Goal: Task Accomplishment & Management: Complete application form

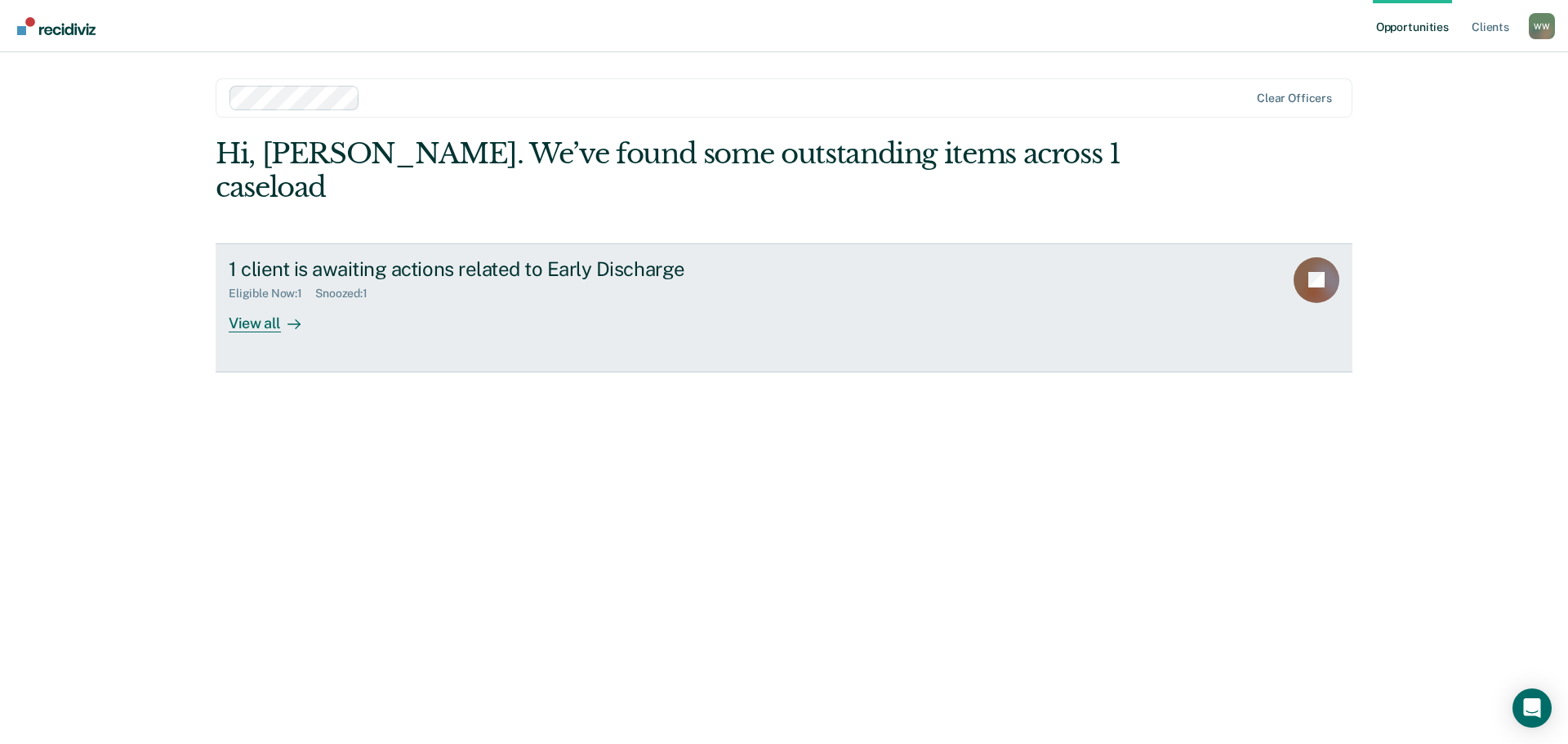
click at [446, 257] on div "1 client is awaiting actions related to Early Discharge" at bounding box center [516, 269] width 574 height 24
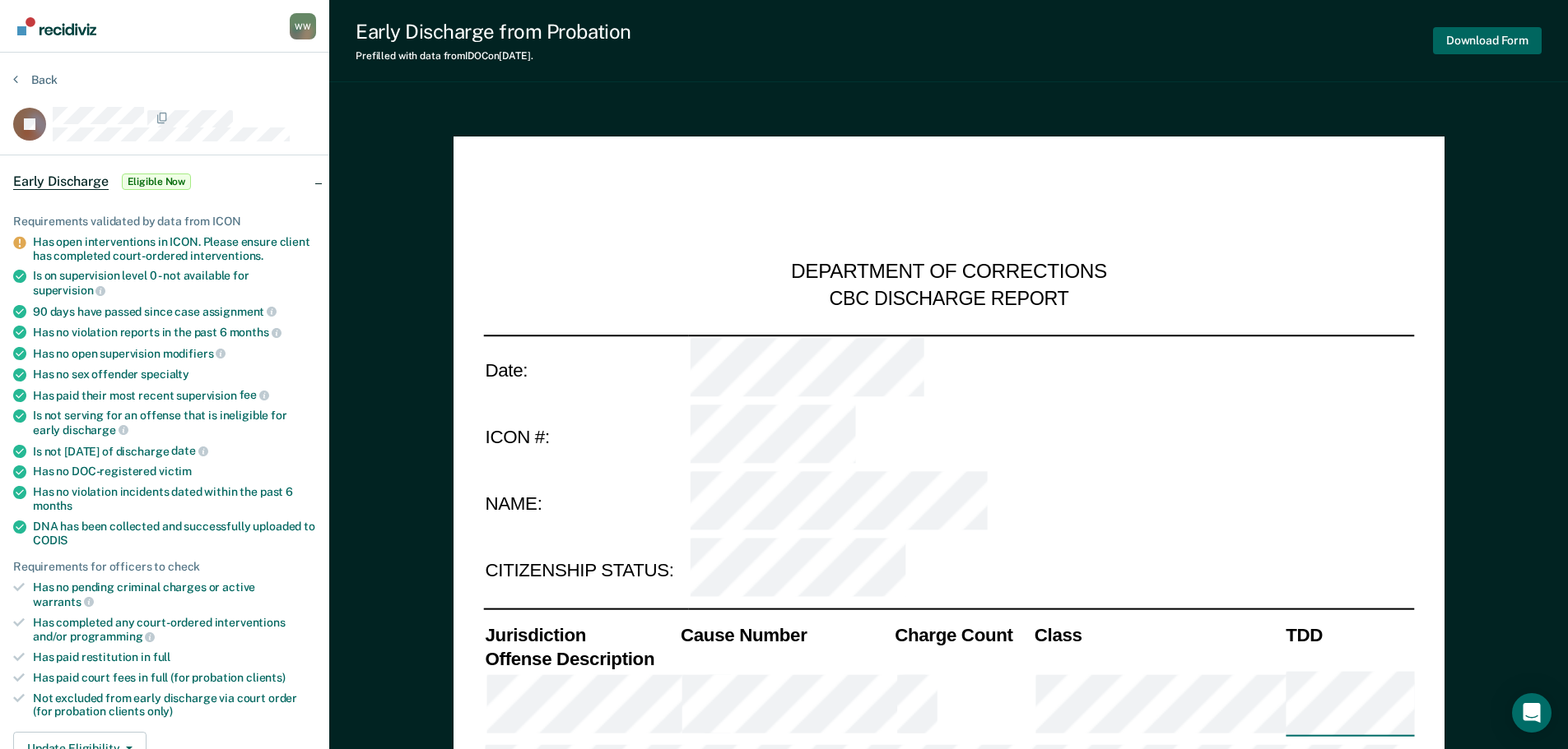
type textarea "x"
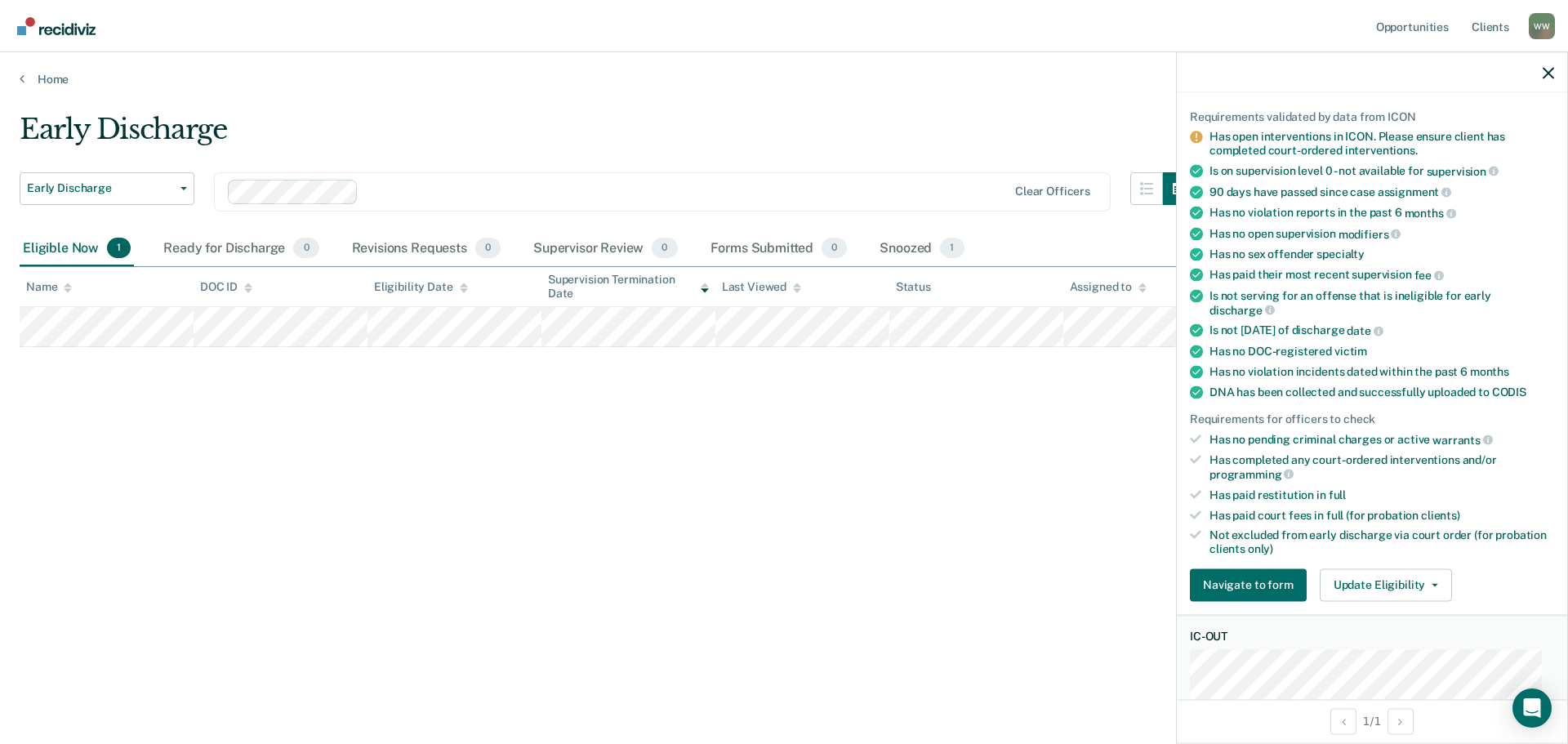
scroll to position [245, 0]
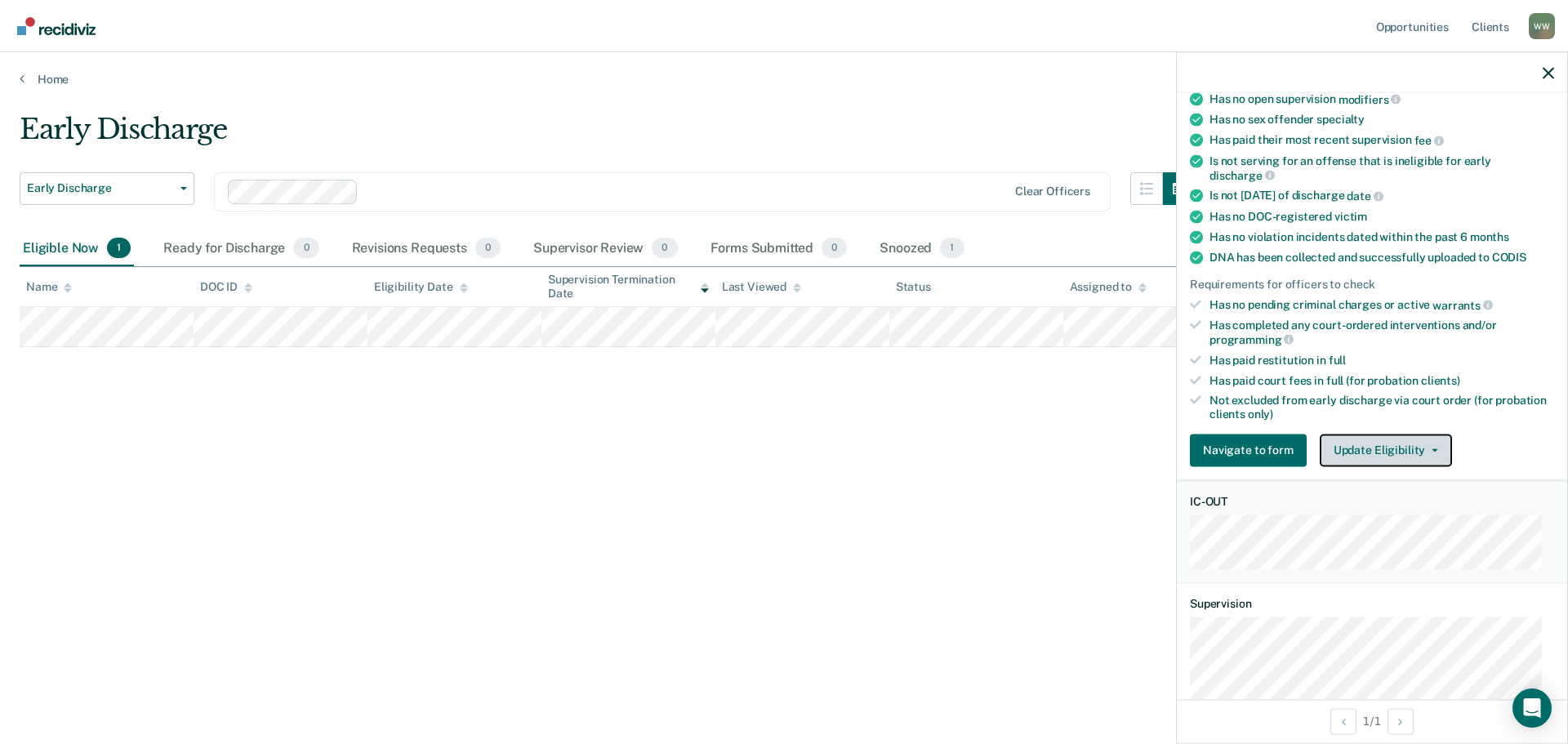
click at [1367, 449] on button "Update Eligibility" at bounding box center [1385, 450] width 132 height 33
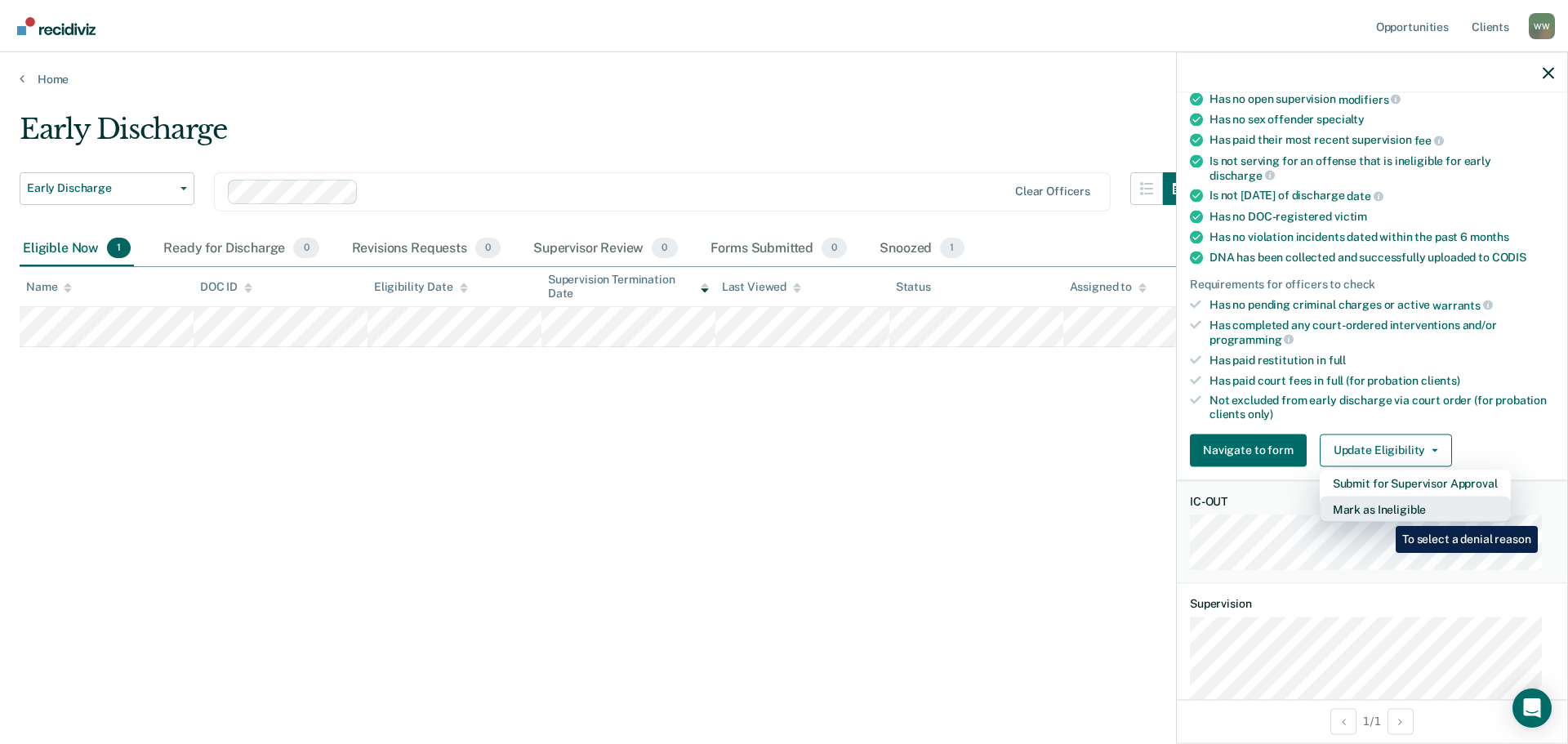
click at [1383, 514] on button "Mark as Ineligible" at bounding box center [1415, 508] width 191 height 26
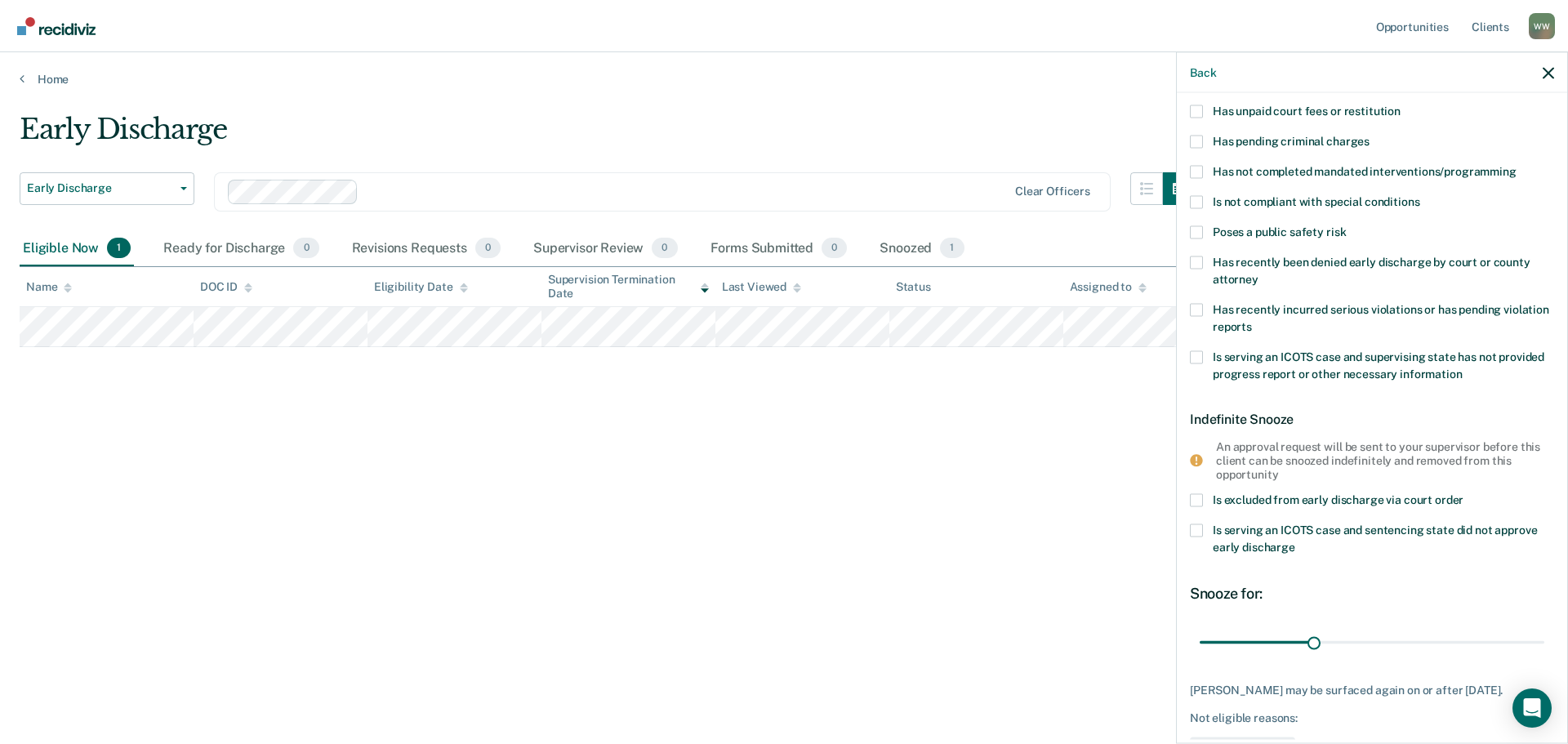
scroll to position [0, 0]
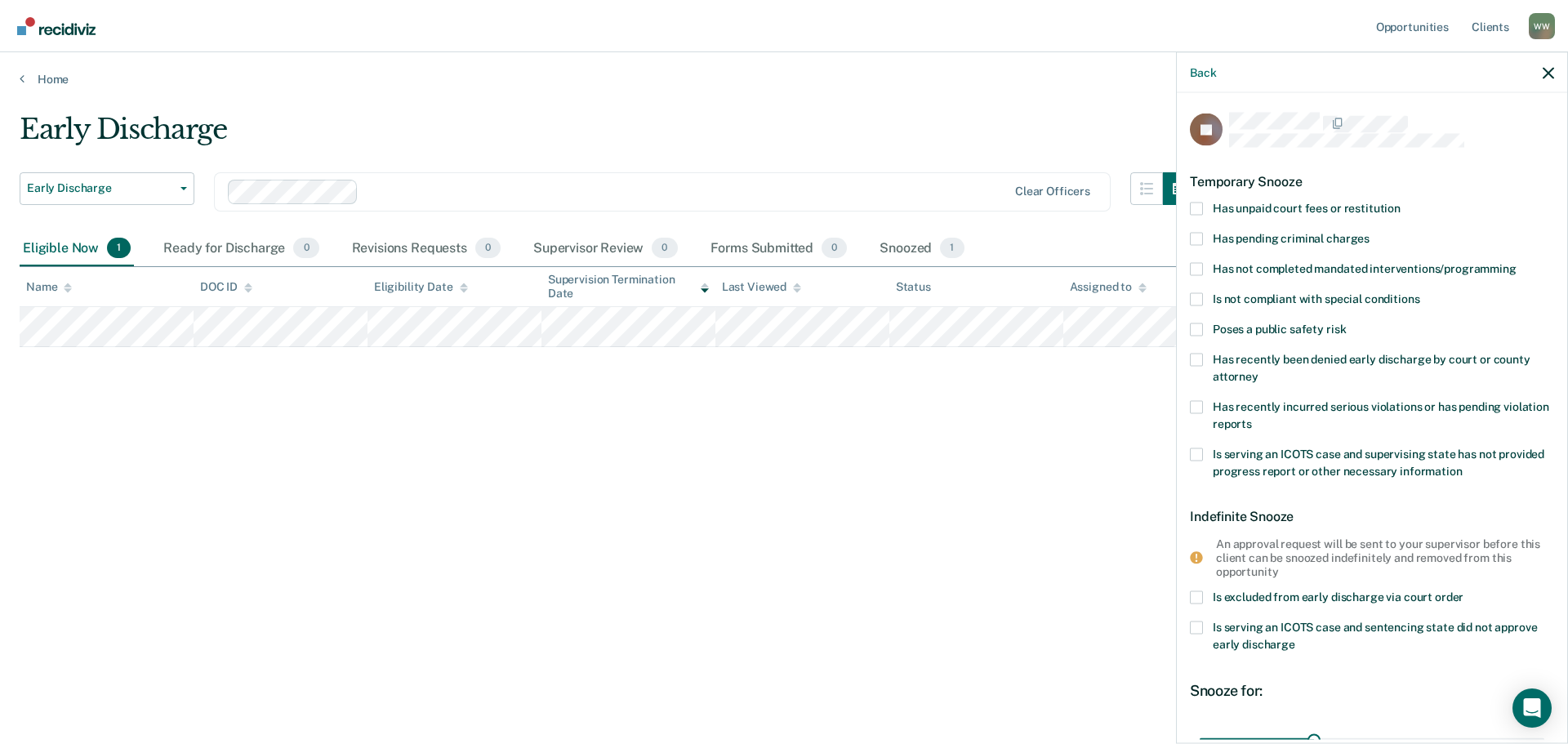
click at [1206, 272] on label "Has not completed mandated interventions/programming" at bounding box center [1372, 271] width 364 height 17
click at [1517, 262] on input "Has not completed mandated interventions/programming" at bounding box center [1517, 262] width 0 height 0
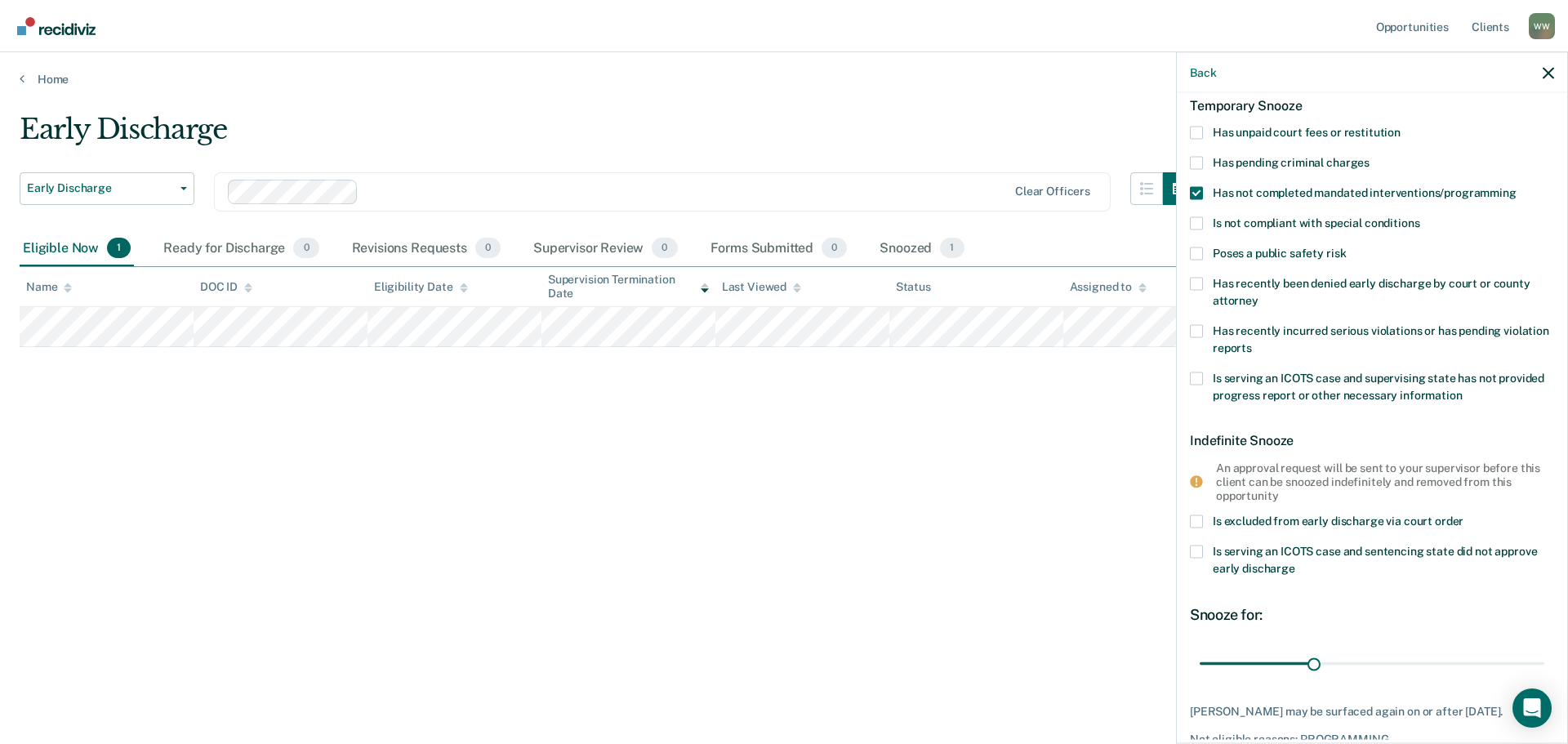
scroll to position [169, 0]
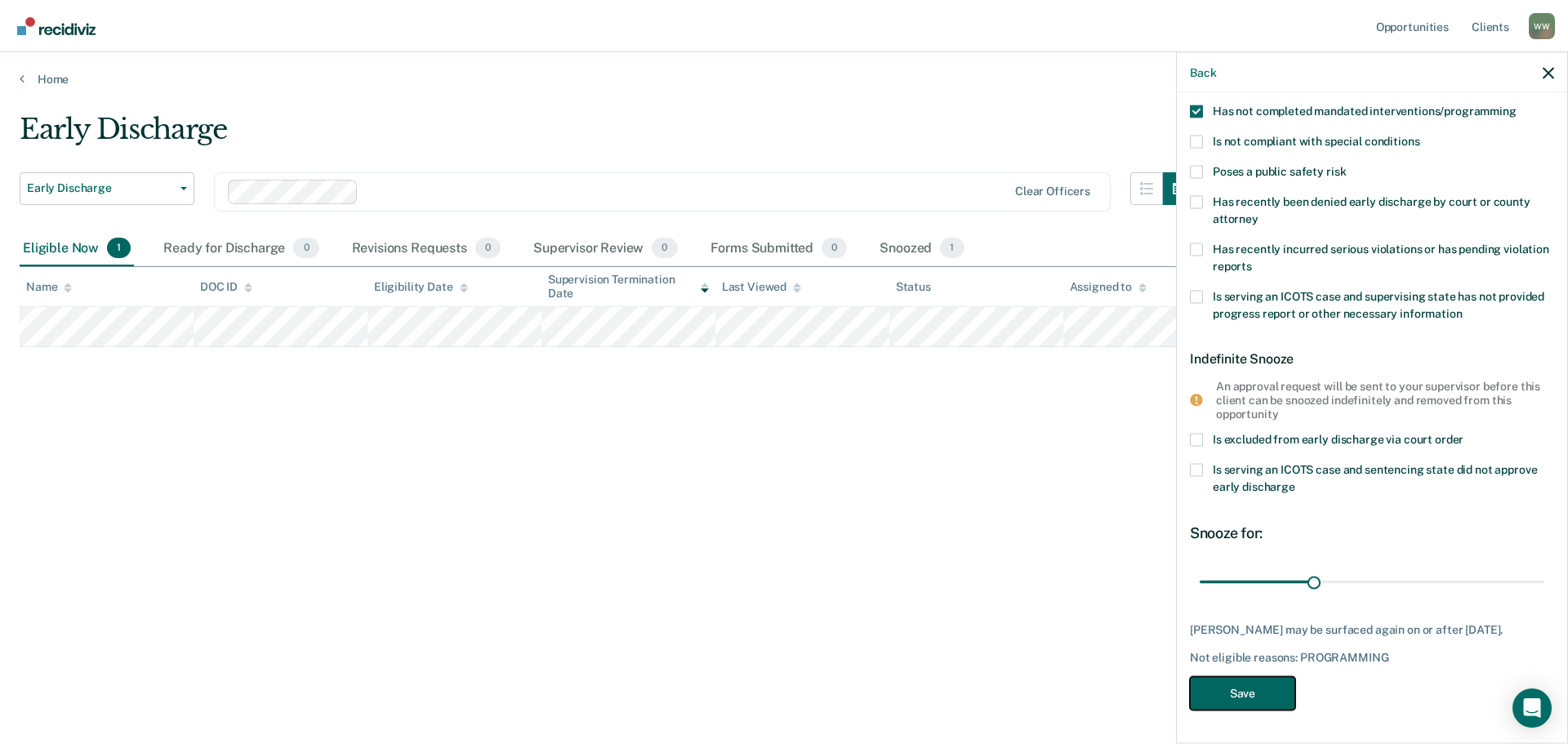
click at [1243, 689] on button "Save" at bounding box center [1242, 694] width 105 height 34
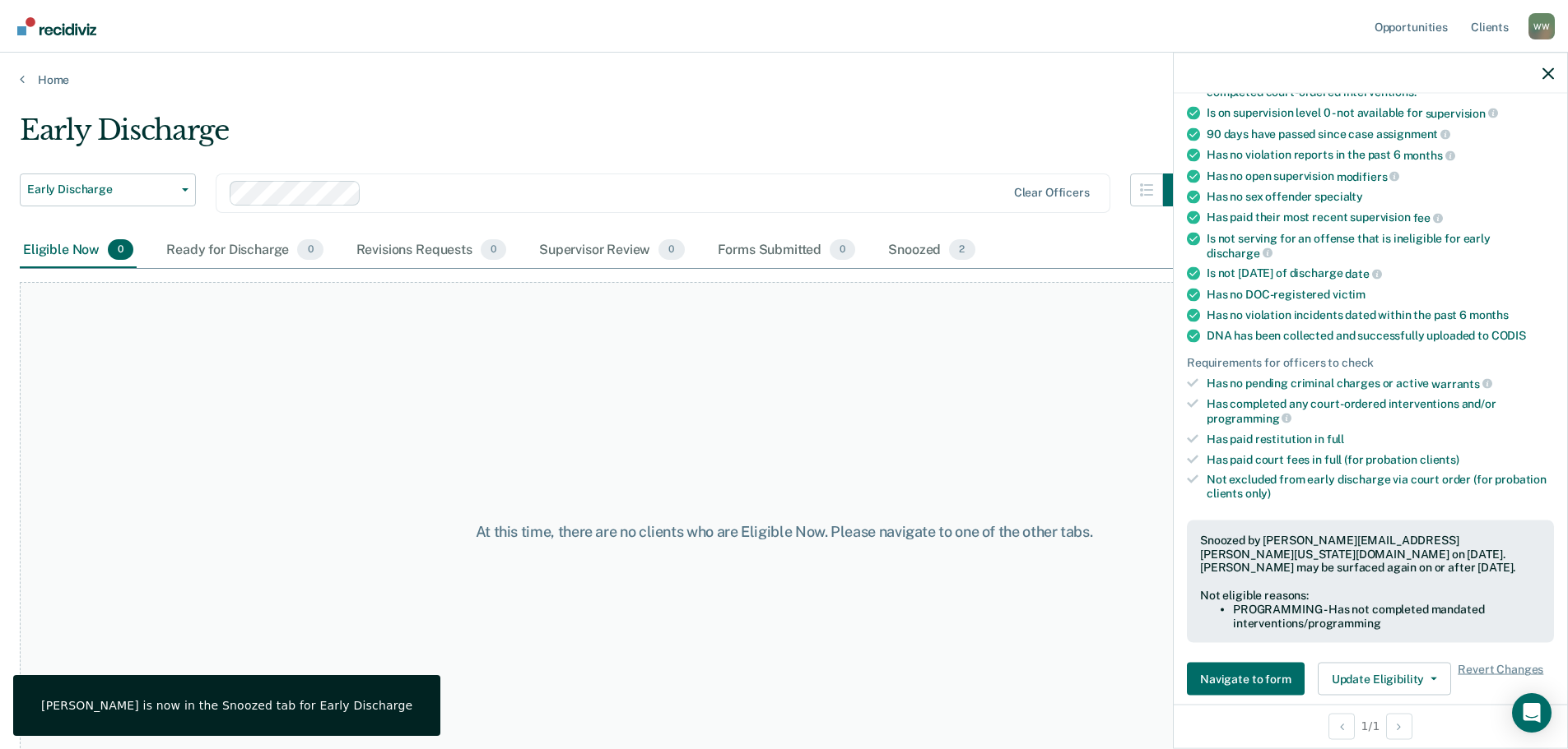
click at [568, 394] on div "At this time, there are no clients who are Eligible Now. Please navigate to one…" at bounding box center [784, 531] width 1528 height 499
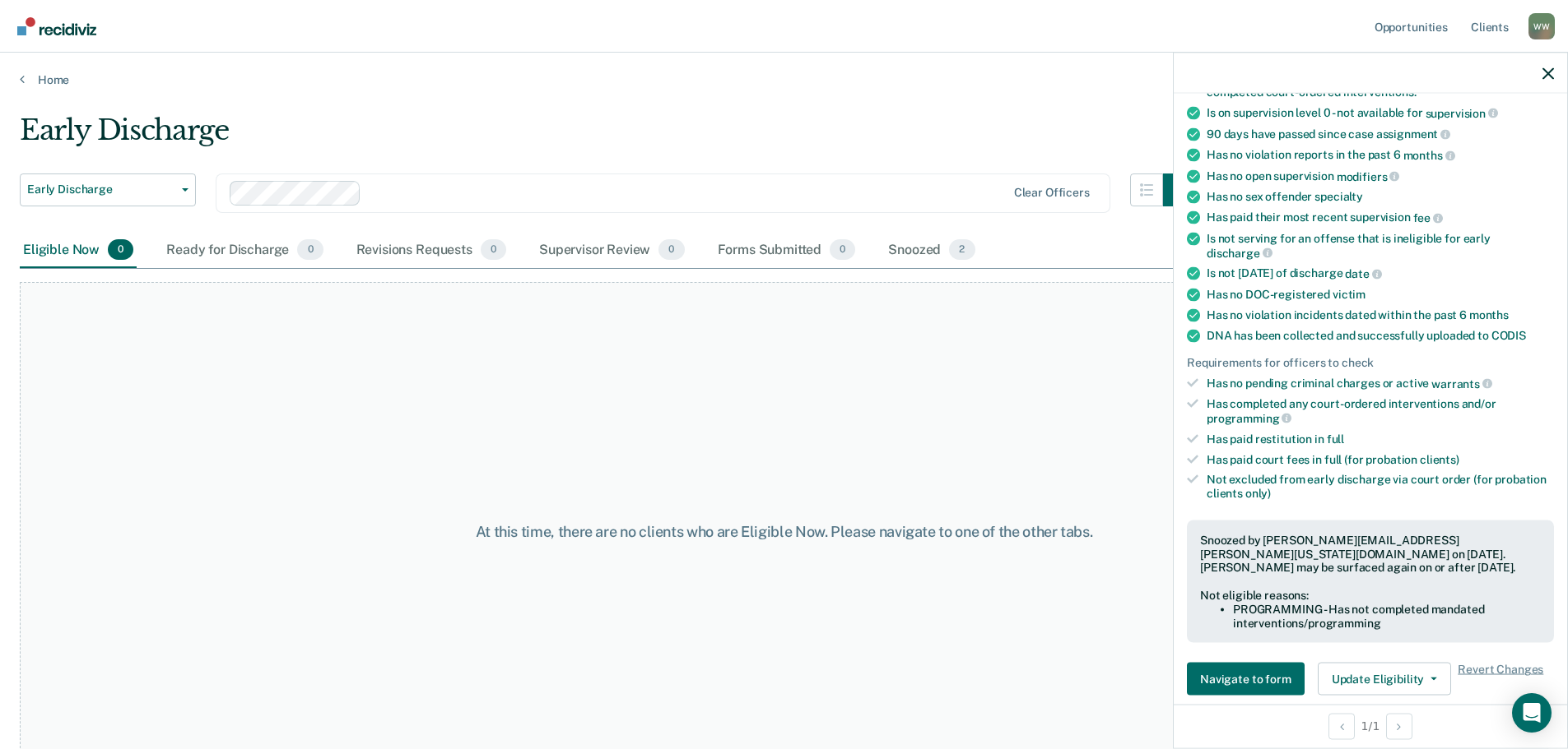
click at [1544, 23] on div "W W" at bounding box center [1541, 26] width 26 height 26
click at [1072, 109] on main "Early Discharge Early Discharge Early Discharge Supervision Level Downgrade Cle…" at bounding box center [784, 416] width 1568 height 658
click at [1563, 75] on div at bounding box center [1370, 73] width 393 height 41
click at [1550, 74] on icon "button" at bounding box center [1548, 73] width 12 height 12
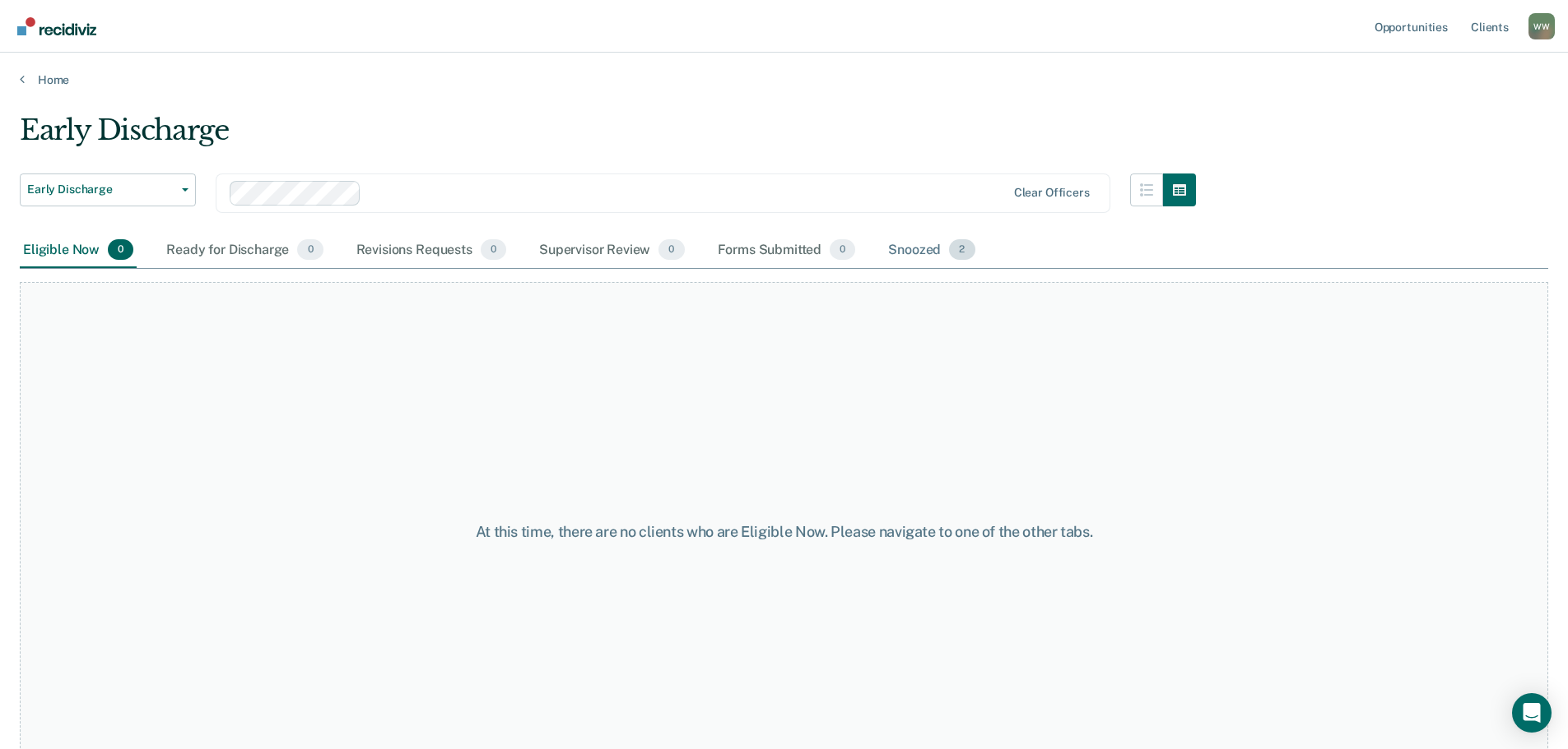
click at [914, 251] on div "Snoozed 2" at bounding box center [931, 250] width 93 height 36
